Goal: Task Accomplishment & Management: Manage account settings

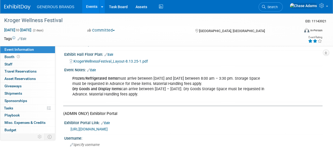
scroll to position [114, 0]
drag, startPoint x: 176, startPoint y: 96, endPoint x: 68, endPoint y: 76, distance: 110.3
click at [68, 76] on div "Frozen/Refrigerated Items must arrive between [DATE] and [DATE] between 8:00 am…" at bounding box center [193, 86] width 258 height 28
click at [95, 69] on link "Edit" at bounding box center [91, 70] width 9 height 4
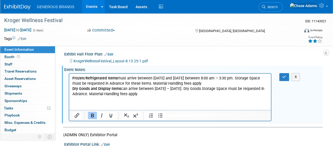
scroll to position [0, 0]
drag, startPoint x: 177, startPoint y: 96, endPoint x: 62, endPoint y: 77, distance: 116.1
click at [69, 77] on html "Frozen/Refrigerated Items must arrive between [DATE] and [DATE] between 8:00 am…" at bounding box center [170, 85] width 202 height 23
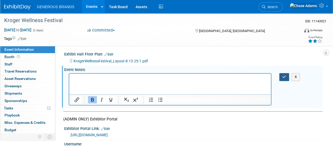
click at [285, 78] on button "button" at bounding box center [284, 77] width 10 height 8
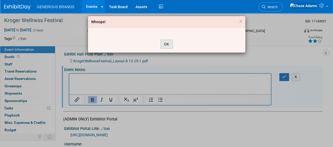
click at [165, 40] on button "OK" at bounding box center [167, 44] width 12 height 9
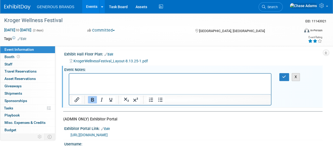
click at [296, 74] on button "X" at bounding box center [296, 77] width 8 height 8
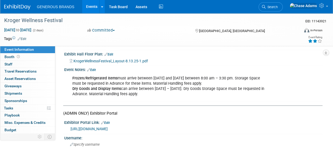
click at [96, 69] on link "Edit" at bounding box center [91, 70] width 9 height 4
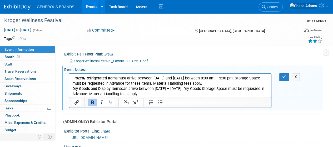
drag, startPoint x: 179, startPoint y: 96, endPoint x: 84, endPoint y: 78, distance: 96.6
click at [84, 78] on p "Frozen/Refrigerated Items must arrive between [DATE] and [DATE] between 8:00 am…" at bounding box center [170, 86] width 196 height 21
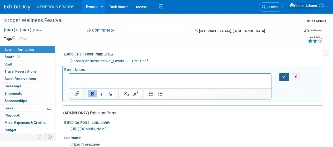
click at [286, 75] on button "button" at bounding box center [284, 77] width 10 height 8
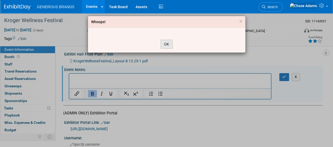
click at [162, 42] on button "OK" at bounding box center [167, 44] width 12 height 9
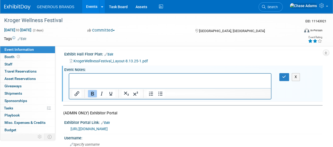
click at [87, 81] on html "﻿" at bounding box center [170, 77] width 202 height 7
click at [287, 74] on button "button" at bounding box center [284, 77] width 10 height 8
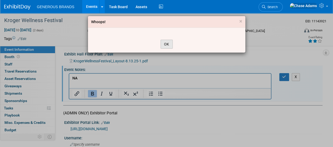
click at [168, 43] on button "OK" at bounding box center [167, 44] width 12 height 9
